Goal: Check status

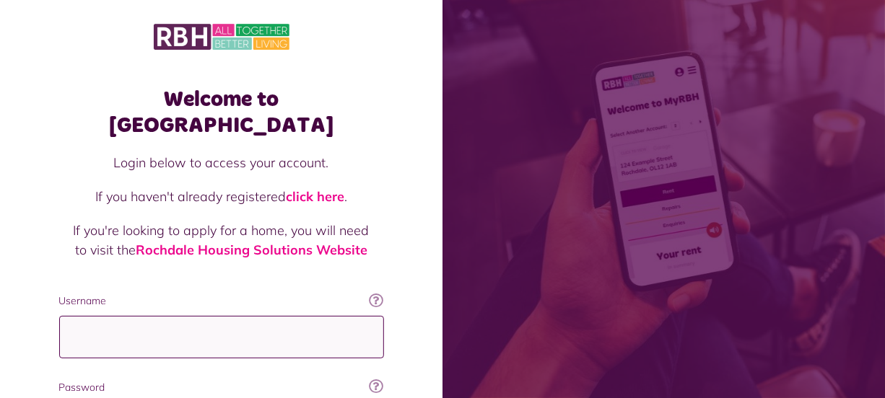
type input "**********"
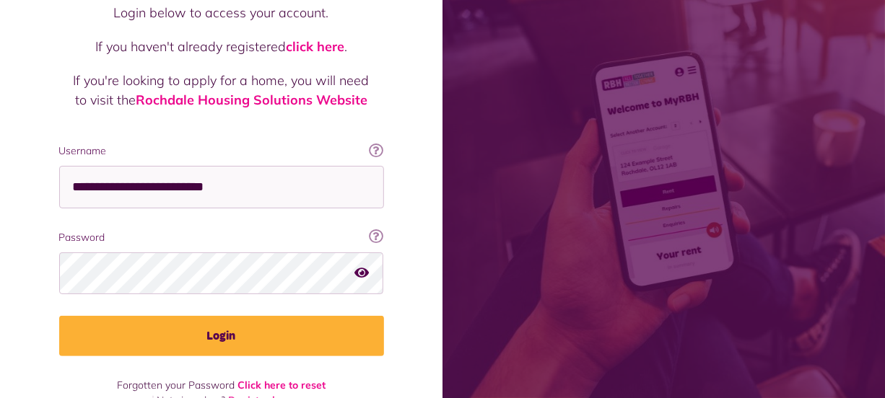
scroll to position [156, 0]
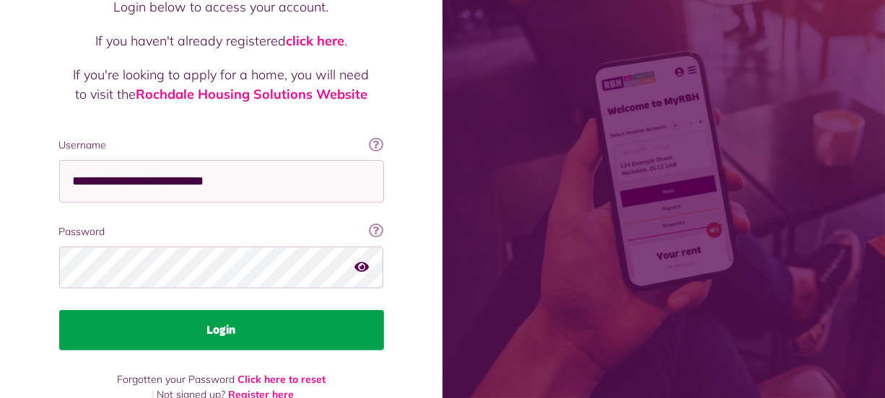
click at [281, 310] on button "Login" at bounding box center [221, 330] width 325 height 40
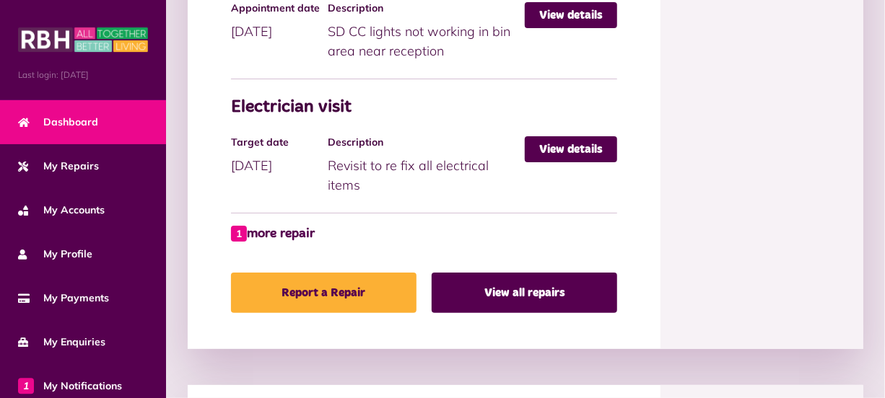
scroll to position [1023, 0]
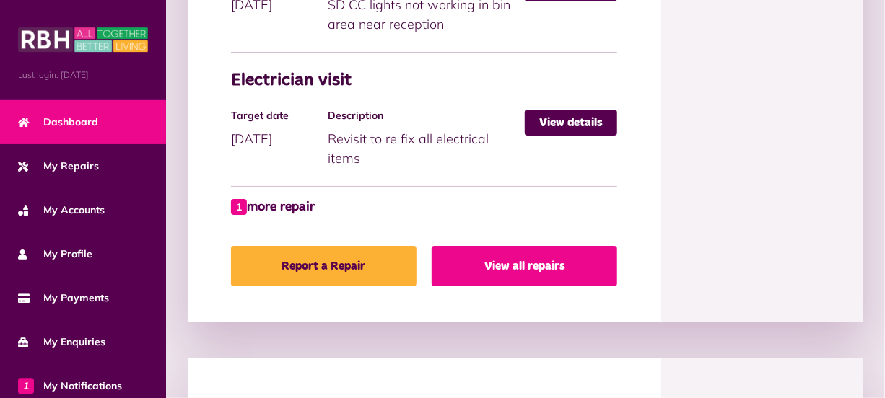
click at [572, 267] on link "View all repairs" at bounding box center [524, 266] width 185 height 40
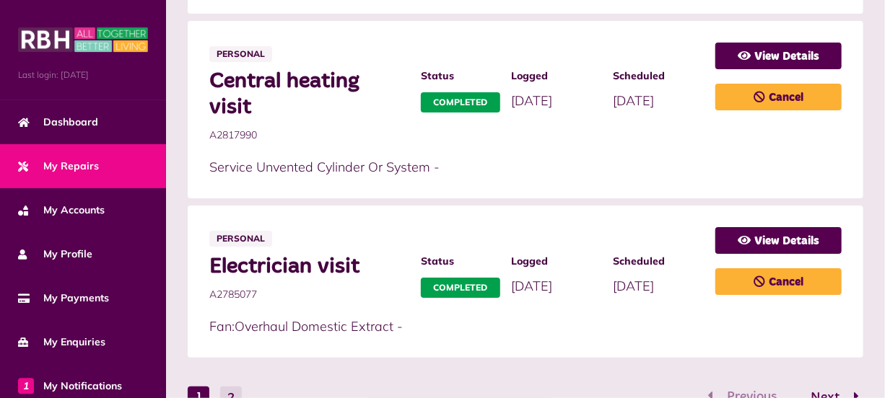
scroll to position [1138, 0]
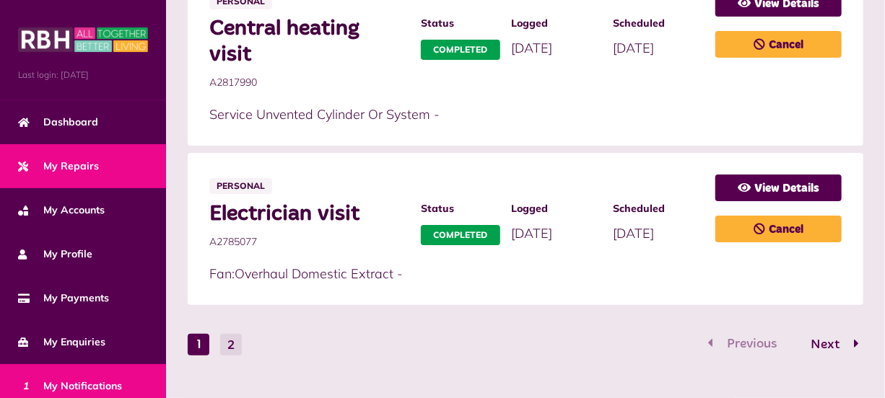
click at [131, 377] on link "1 My Notifications" at bounding box center [83, 386] width 166 height 44
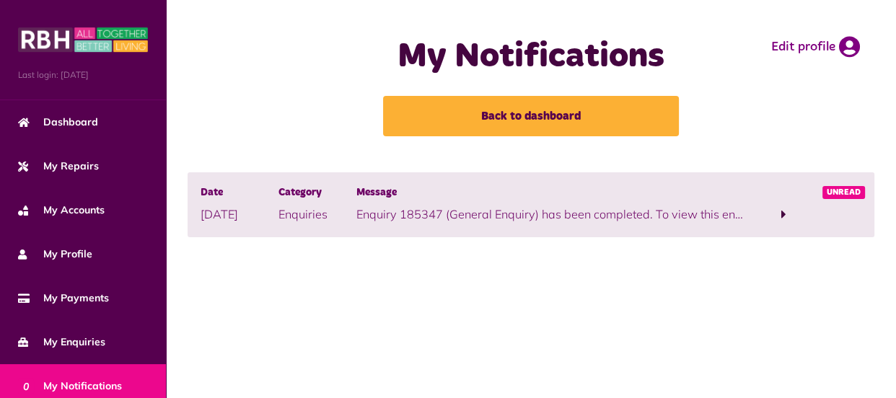
click at [784, 214] on span at bounding box center [784, 214] width 5 height 13
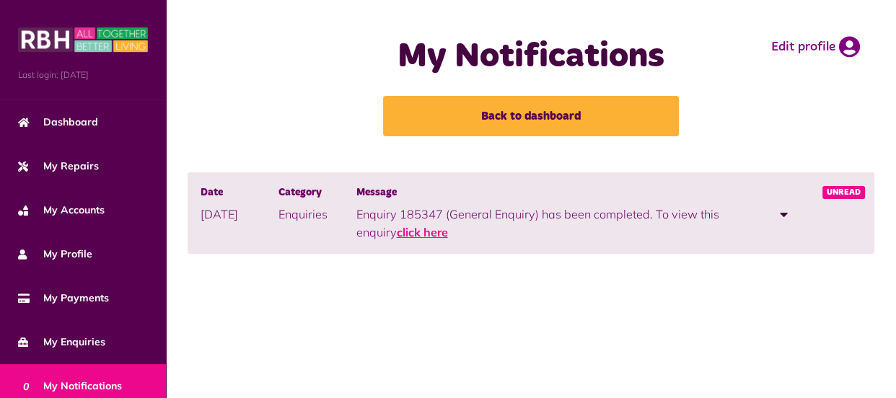
click at [431, 231] on link "click here" at bounding box center [422, 232] width 51 height 14
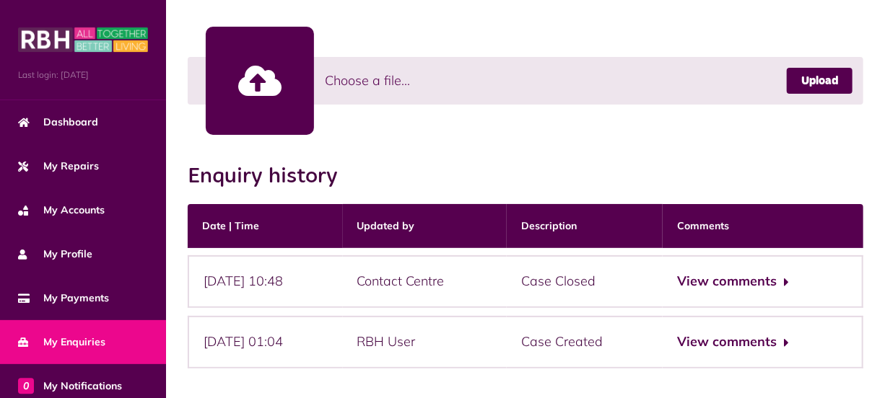
scroll to position [481, 0]
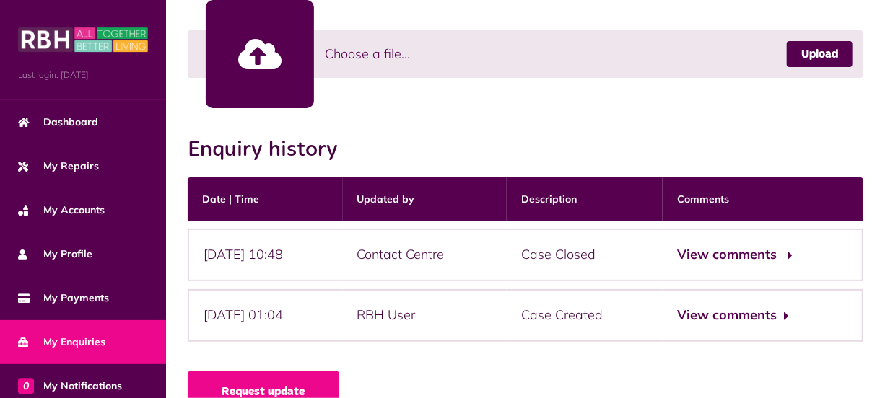
click at [728, 255] on button "View comments" at bounding box center [733, 255] width 112 height 21
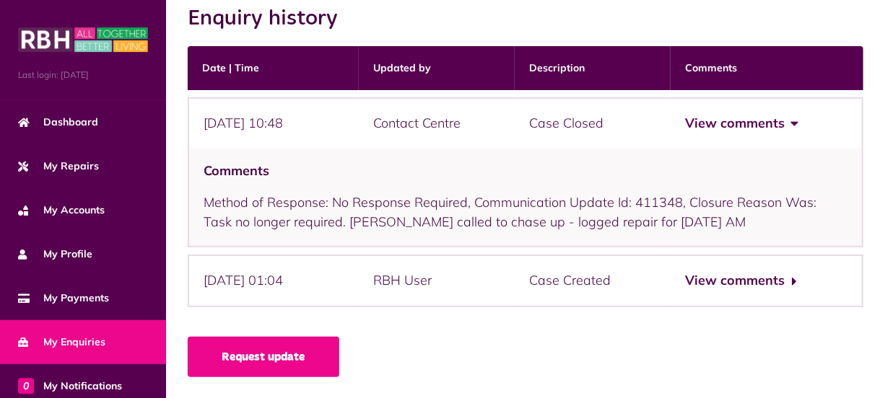
scroll to position [613, 0]
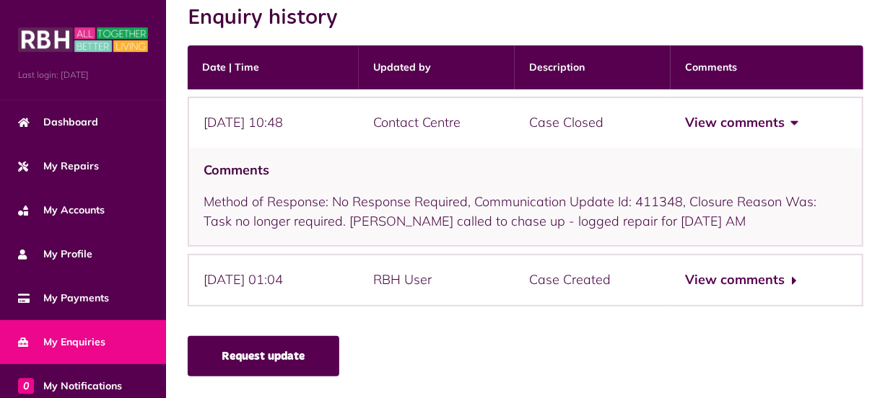
click at [311, 359] on link "Request update" at bounding box center [264, 356] width 152 height 40
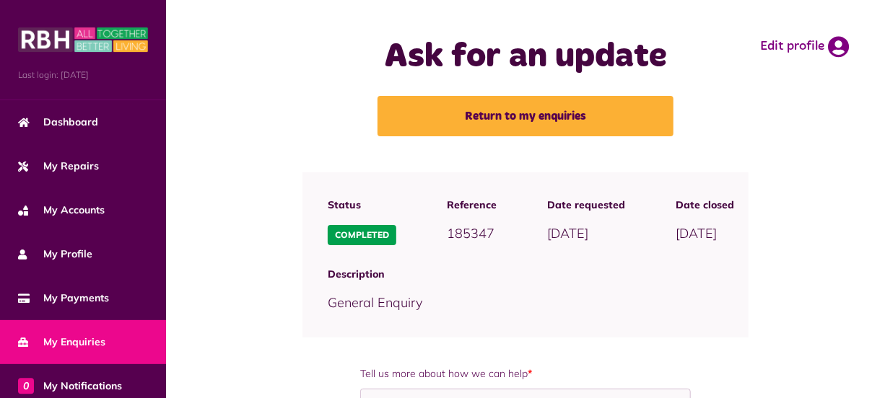
scroll to position [202, 0]
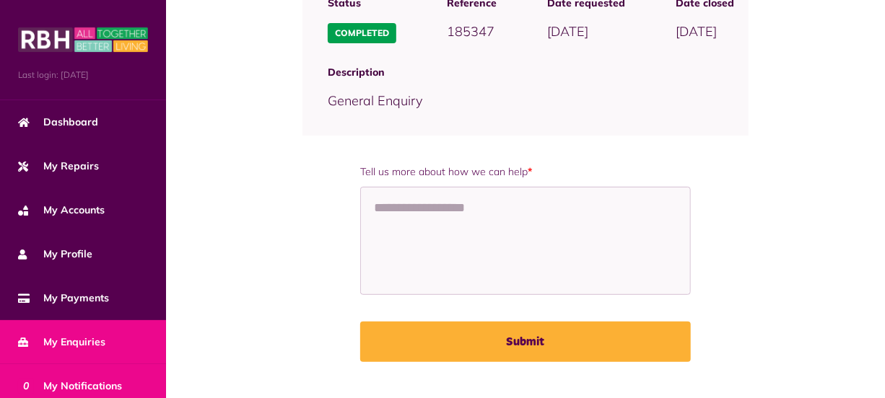
click at [128, 388] on link "0 My Notifications" at bounding box center [83, 386] width 166 height 44
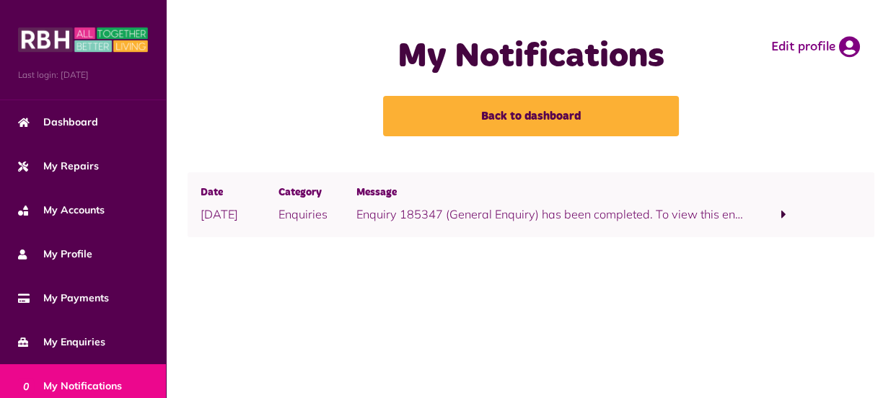
click at [891, 390] on main "My Notifications Back to dashboard Edit profile Date [DATE] Category Enquiries …" at bounding box center [531, 199] width 730 height 398
click at [783, 211] on span at bounding box center [784, 214] width 5 height 13
click at [438, 233] on link "click here" at bounding box center [422, 232] width 51 height 14
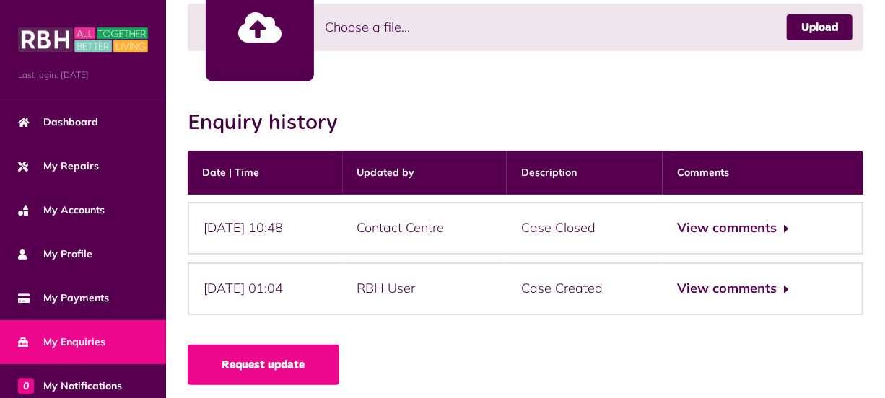
scroll to position [516, 0]
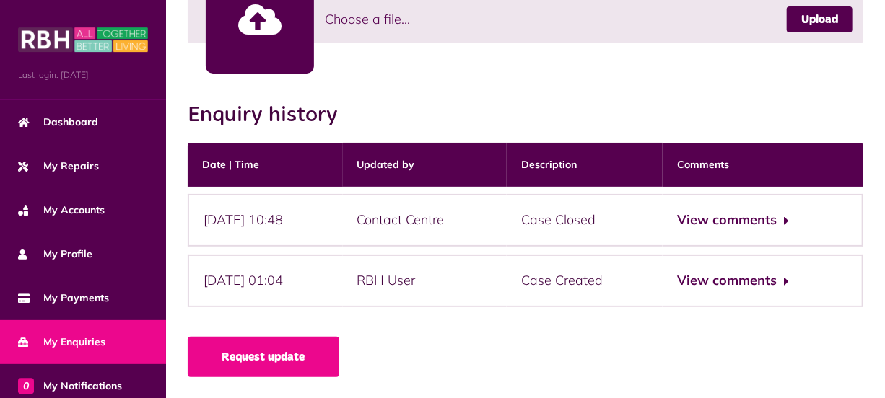
click at [282, 361] on link "Request update" at bounding box center [264, 357] width 152 height 40
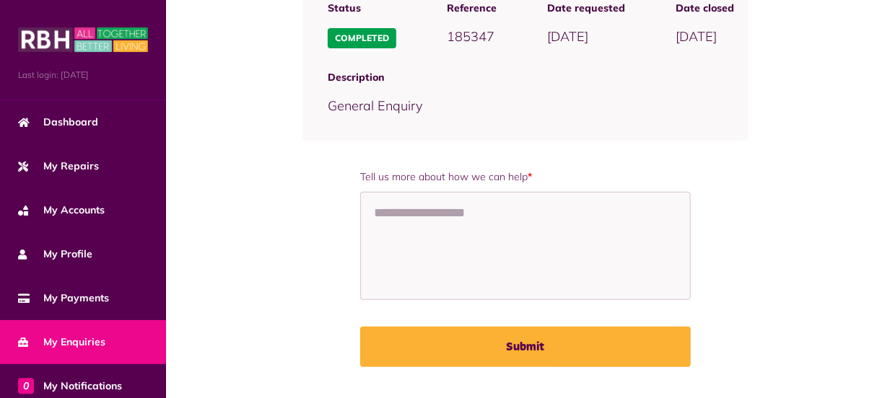
scroll to position [202, 0]
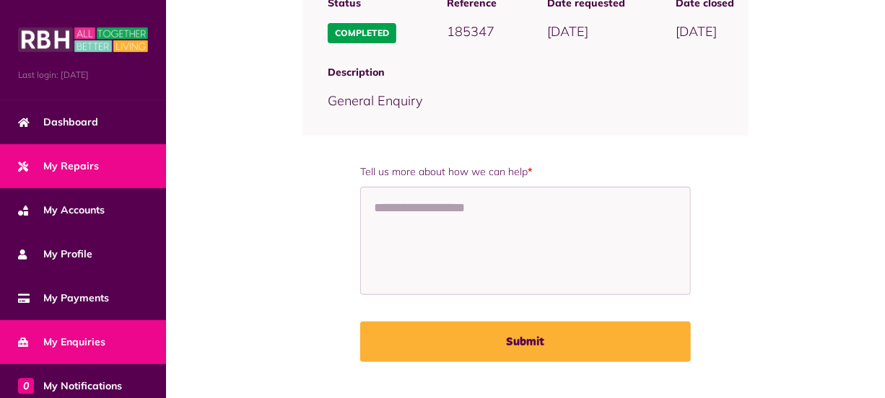
click at [66, 164] on span "My Repairs" at bounding box center [58, 166] width 81 height 15
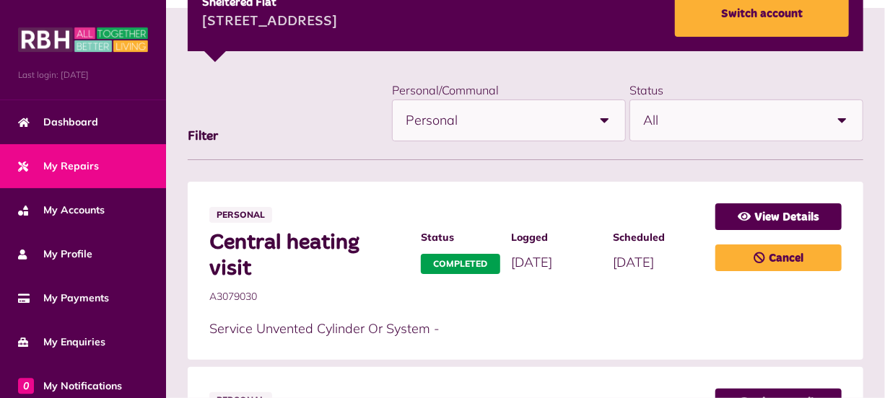
scroll to position [236, 0]
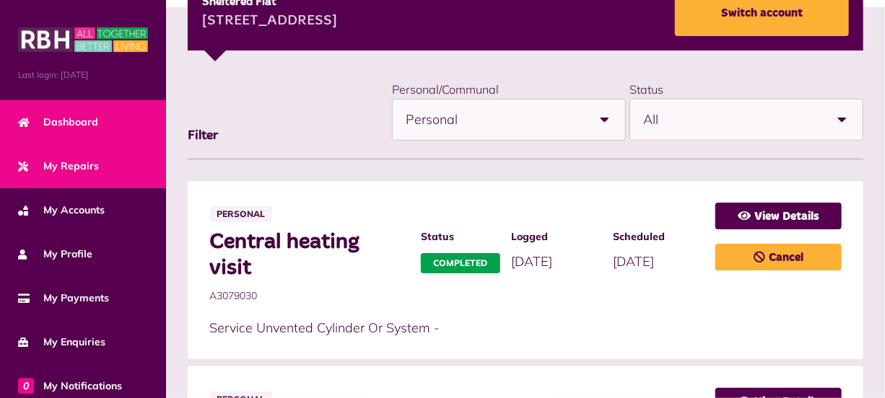
click at [84, 123] on span "Dashboard" at bounding box center [58, 122] width 80 height 15
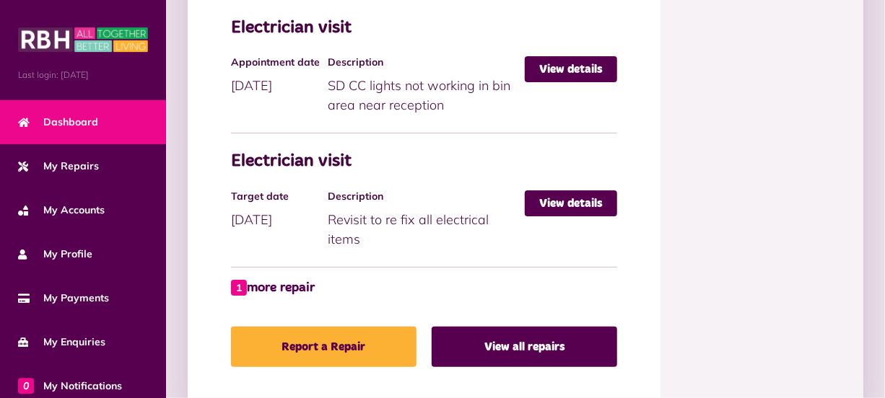
scroll to position [945, 0]
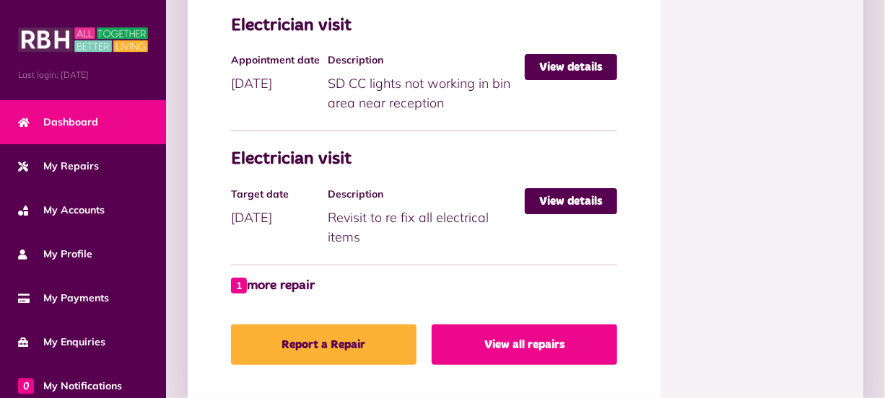
click at [533, 341] on link "View all repairs" at bounding box center [524, 345] width 185 height 40
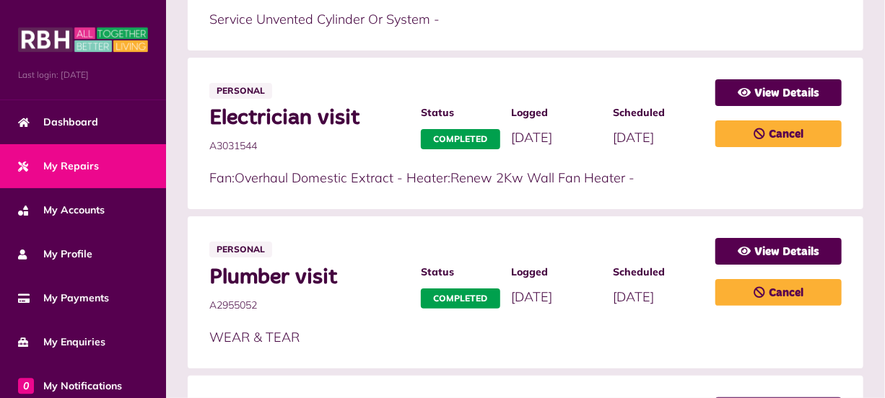
scroll to position [596, 0]
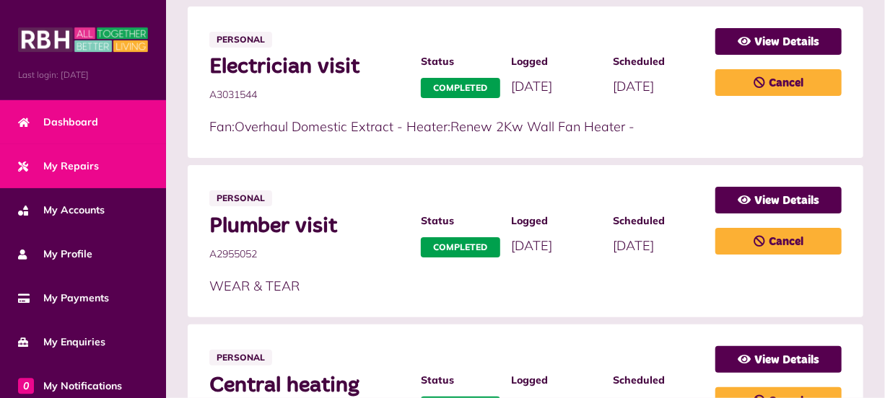
click at [92, 122] on span "Dashboard" at bounding box center [58, 122] width 80 height 15
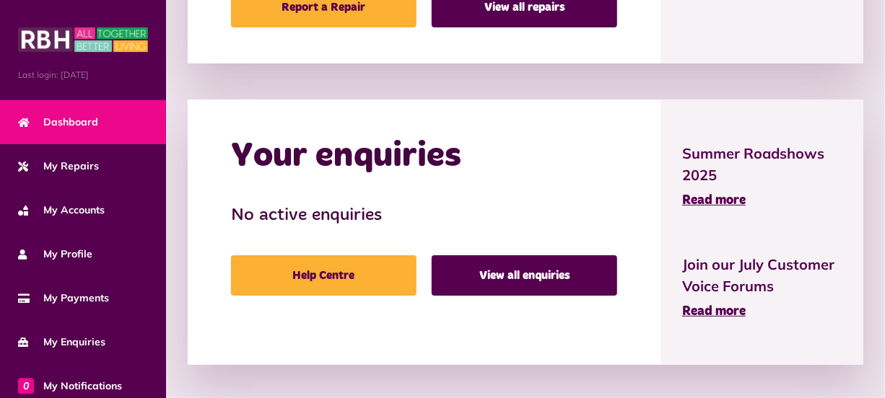
scroll to position [1284, 0]
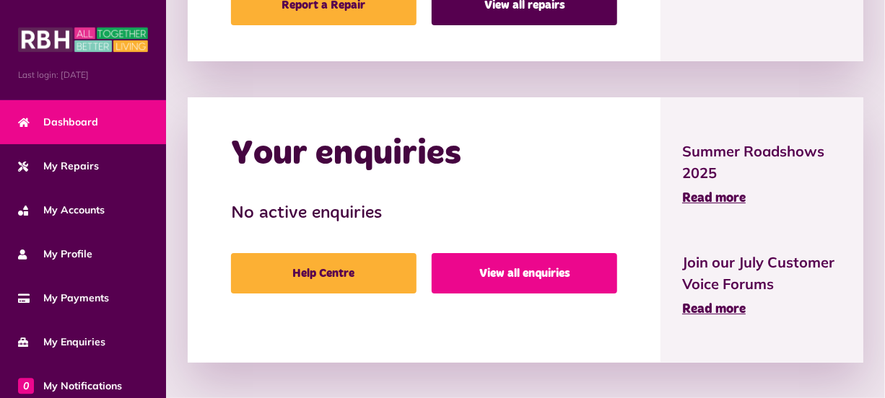
click at [535, 269] on link "View all enquiries" at bounding box center [524, 273] width 185 height 40
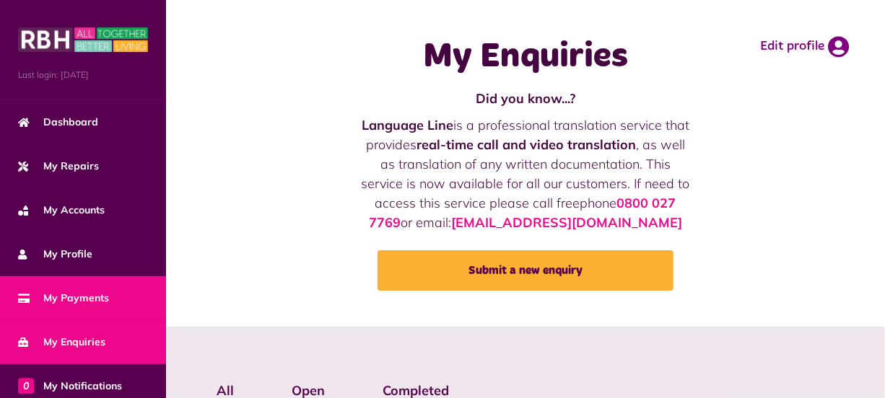
click at [129, 286] on link "My Payments" at bounding box center [83, 298] width 166 height 44
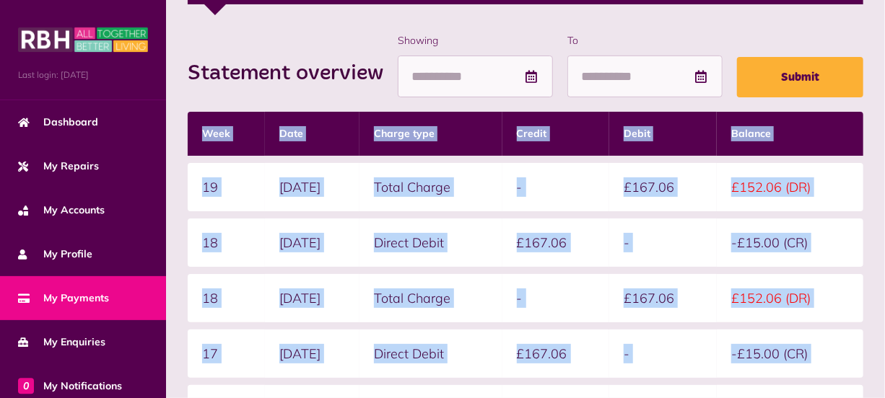
scroll to position [289, 0]
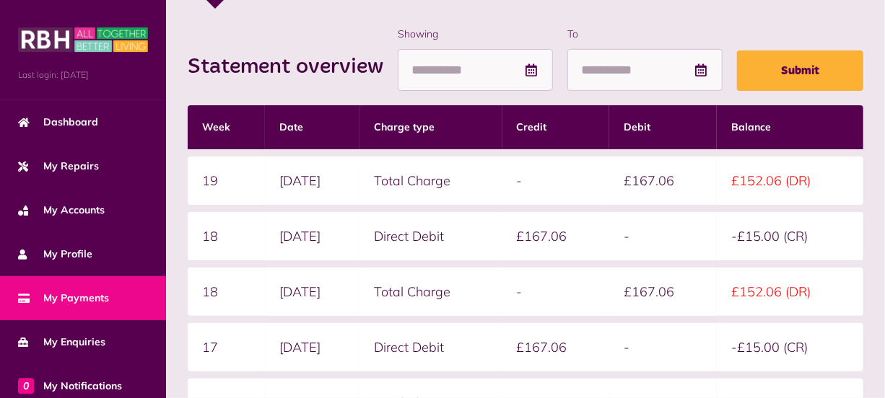
click at [507, 32] on label "Showing" at bounding box center [475, 34] width 155 height 15
click at [507, 49] on input "Showing" at bounding box center [475, 70] width 155 height 43
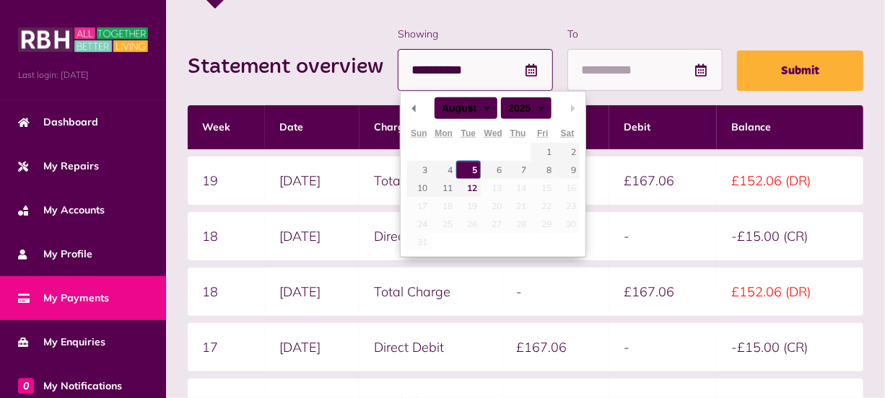
type input "**********"
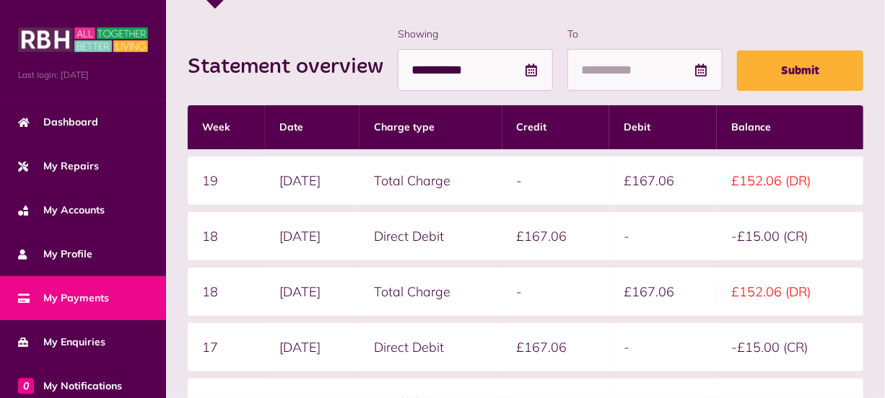
click at [359, 188] on td "11/08/2025" at bounding box center [312, 181] width 95 height 48
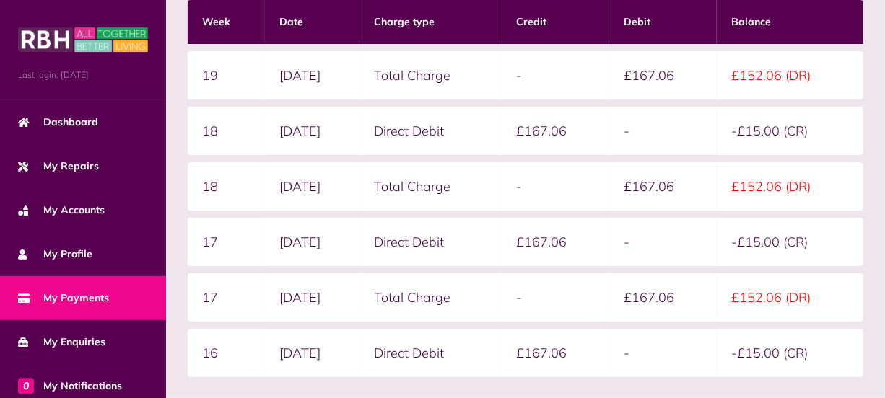
scroll to position [395, 0]
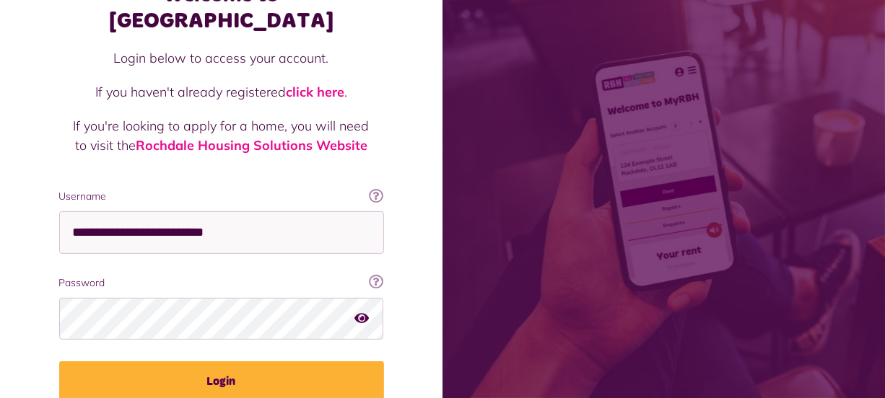
scroll to position [105, 0]
